Goal: Task Accomplishment & Management: Complete application form

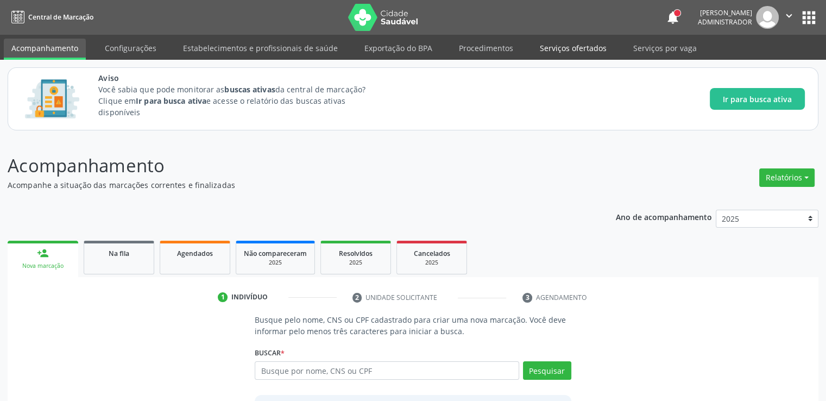
click at [561, 50] on link "Serviços ofertados" at bounding box center [573, 48] width 82 height 19
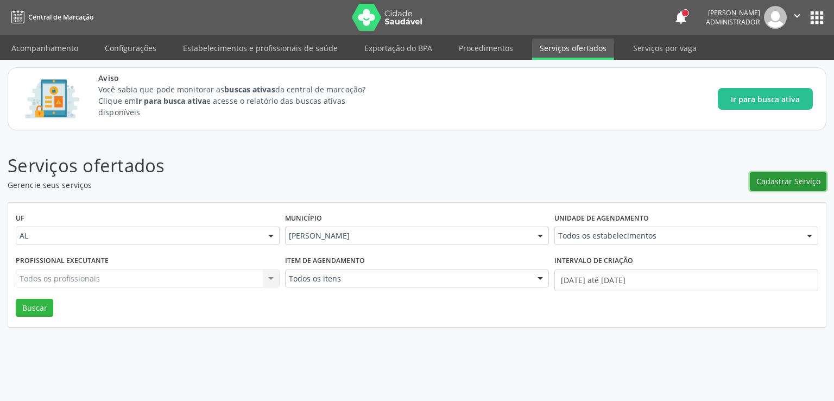
click at [810, 179] on span "Cadastrar Serviço" at bounding box center [788, 180] width 64 height 11
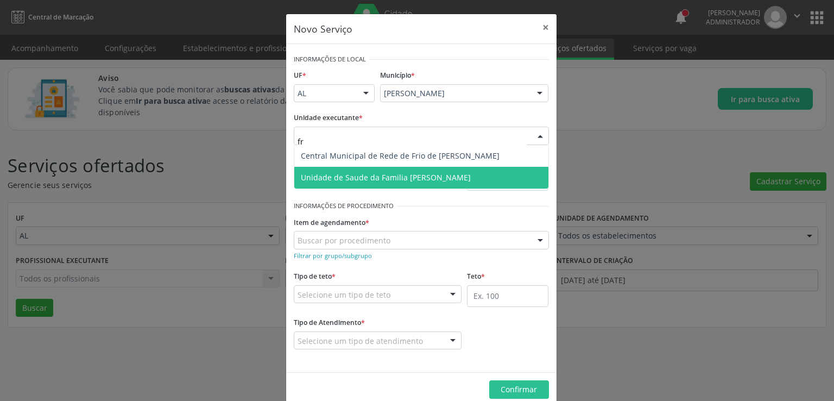
type input "fra"
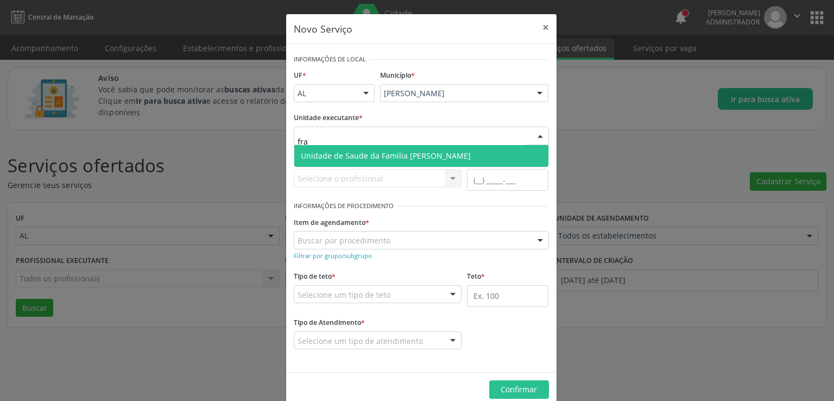
click at [373, 155] on span "Unidade de Saude da Familia [PERSON_NAME]" at bounding box center [386, 155] width 170 height 10
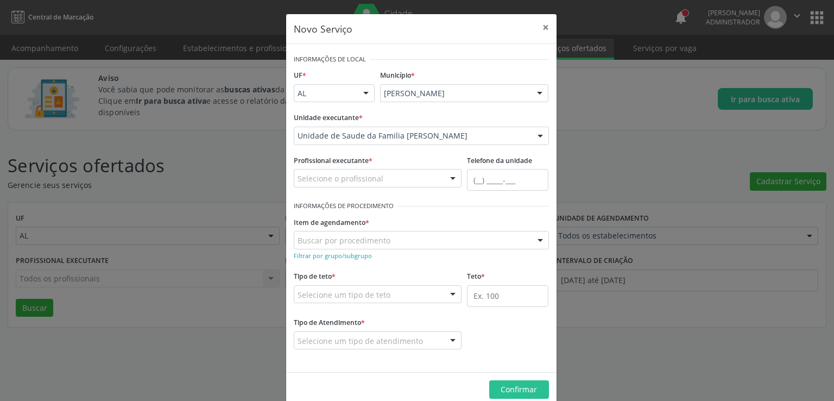
click at [504, 218] on div "Item de agendamento * Buscar por procedimento 0304070076 - .Quimioterapia de Le…" at bounding box center [421, 231] width 255 height 35
click at [408, 173] on div "Selecione o profissional" at bounding box center [378, 178] width 168 height 18
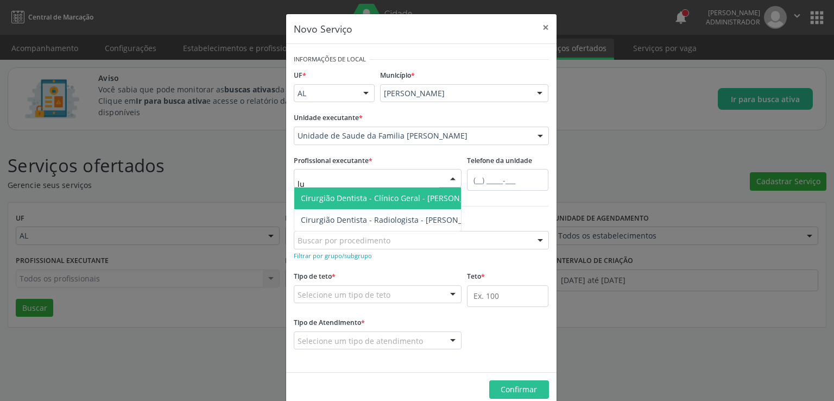
type input "luc"
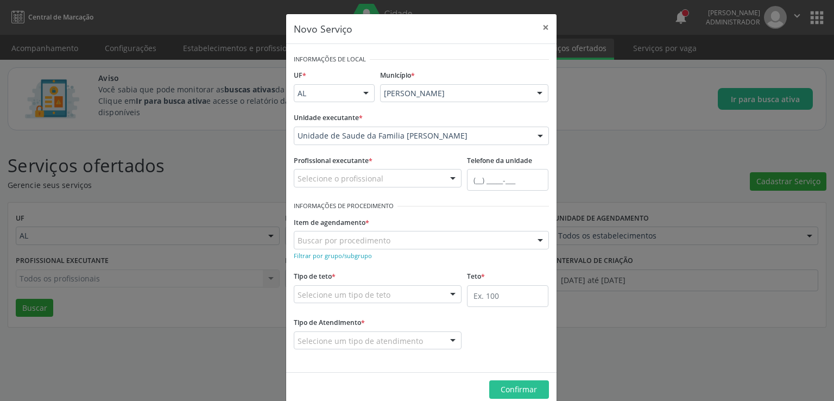
click at [497, 211] on div at bounding box center [472, 206] width 151 height 16
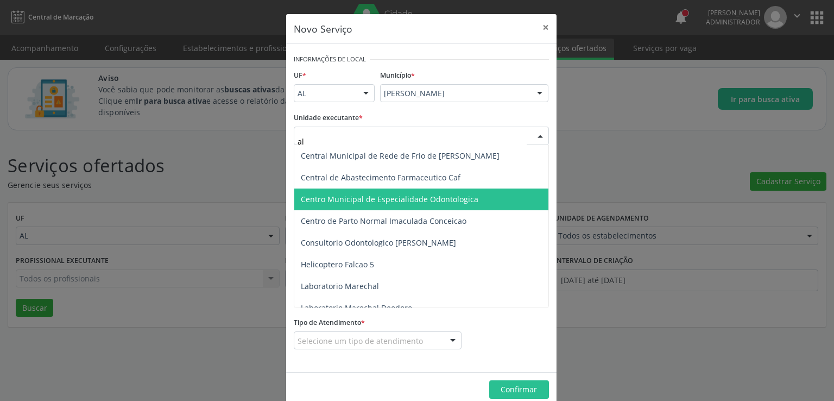
type input "a"
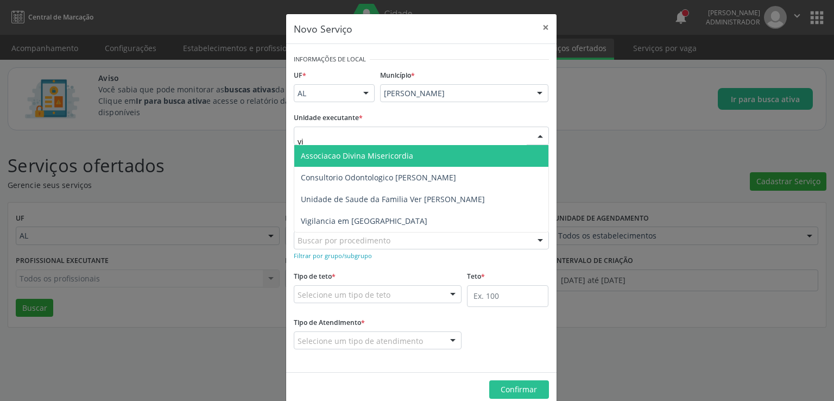
type input "v"
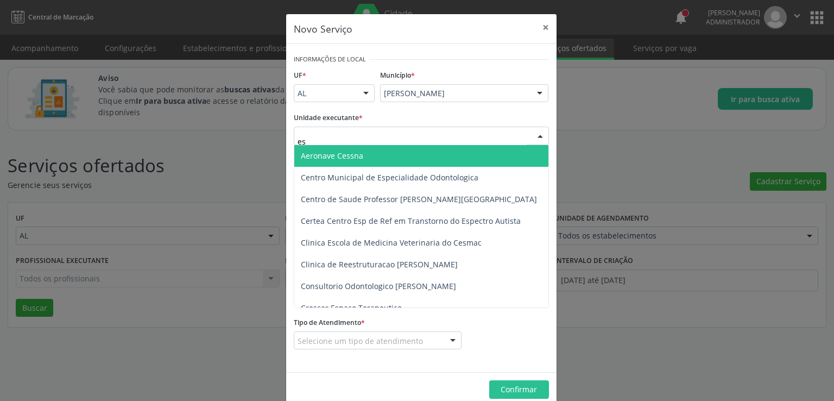
type input "est"
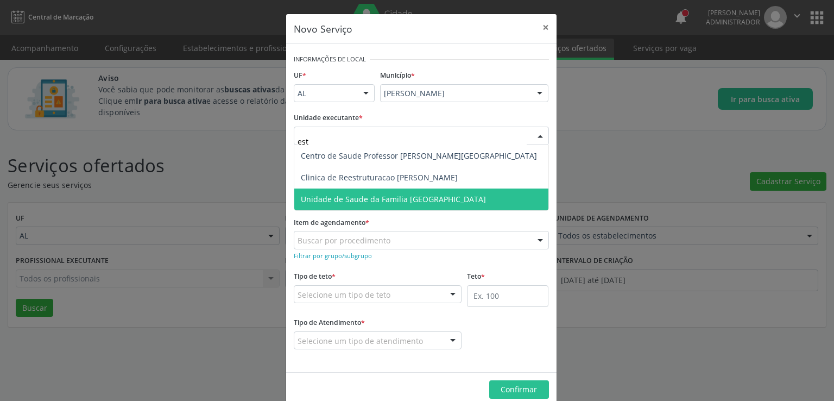
click at [369, 198] on span "Unidade de Saude da Familia [GEOGRAPHIC_DATA]" at bounding box center [393, 199] width 185 height 10
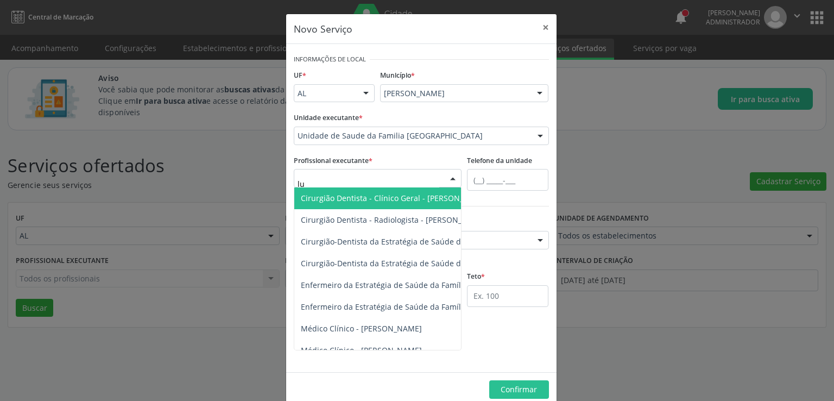
type input "luc"
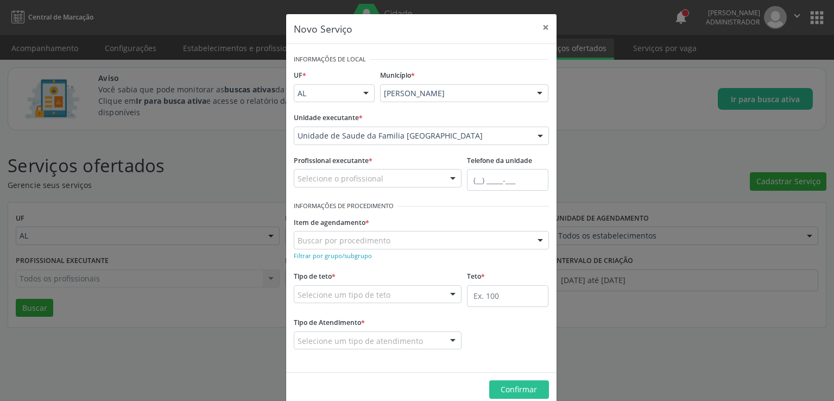
click at [531, 216] on div "Item de agendamento * Buscar por procedimento 0304070076 - .Quimioterapia de Le…" at bounding box center [421, 231] width 255 height 35
click at [543, 27] on button "×" at bounding box center [546, 27] width 22 height 27
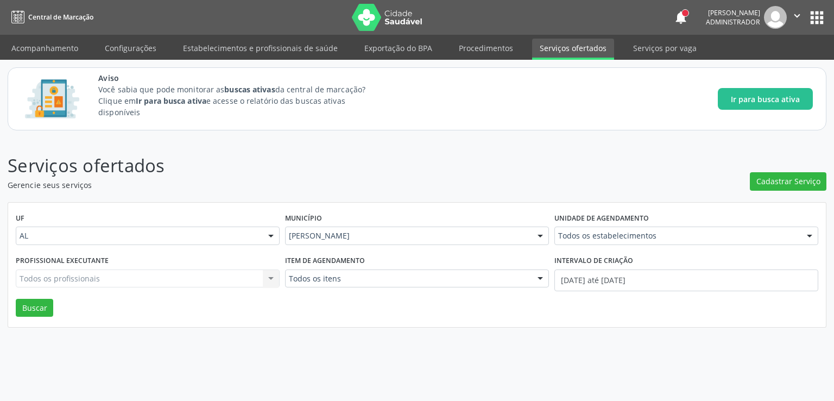
click at [536, 90] on div "Aviso Você sabia que pode monitorar as buscas ativas da central de marcação? Cl…" at bounding box center [455, 98] width 714 height 53
